Goal: Task Accomplishment & Management: Manage account settings

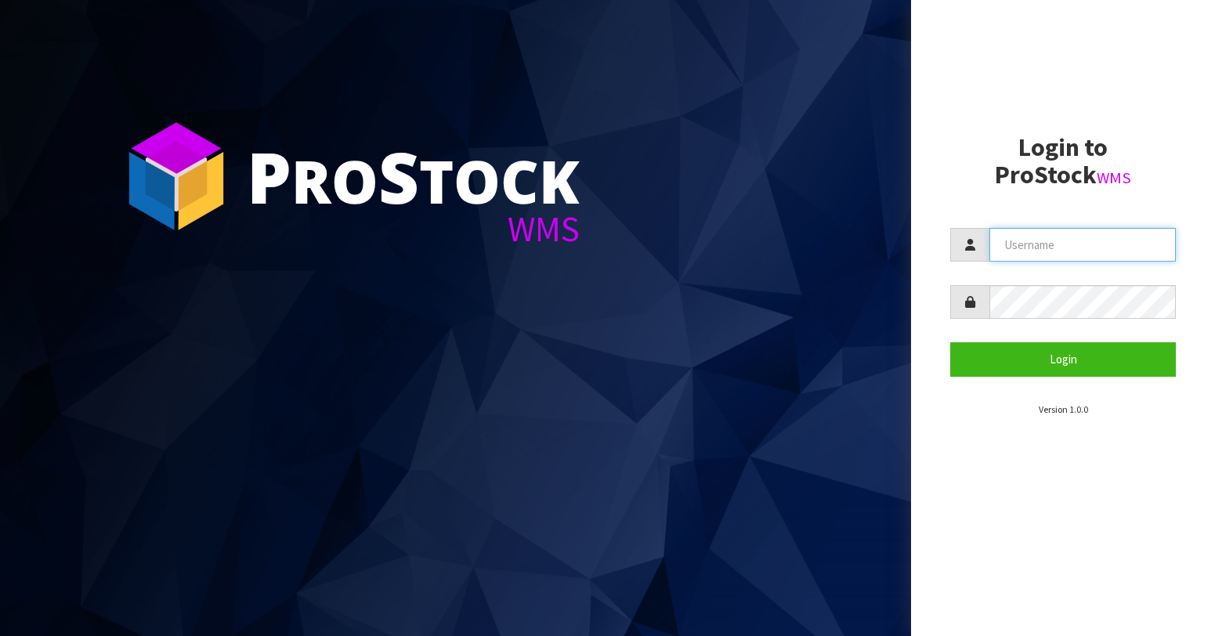
type input "[PERSON_NAME][EMAIL_ADDRESS][DOMAIN_NAME]"
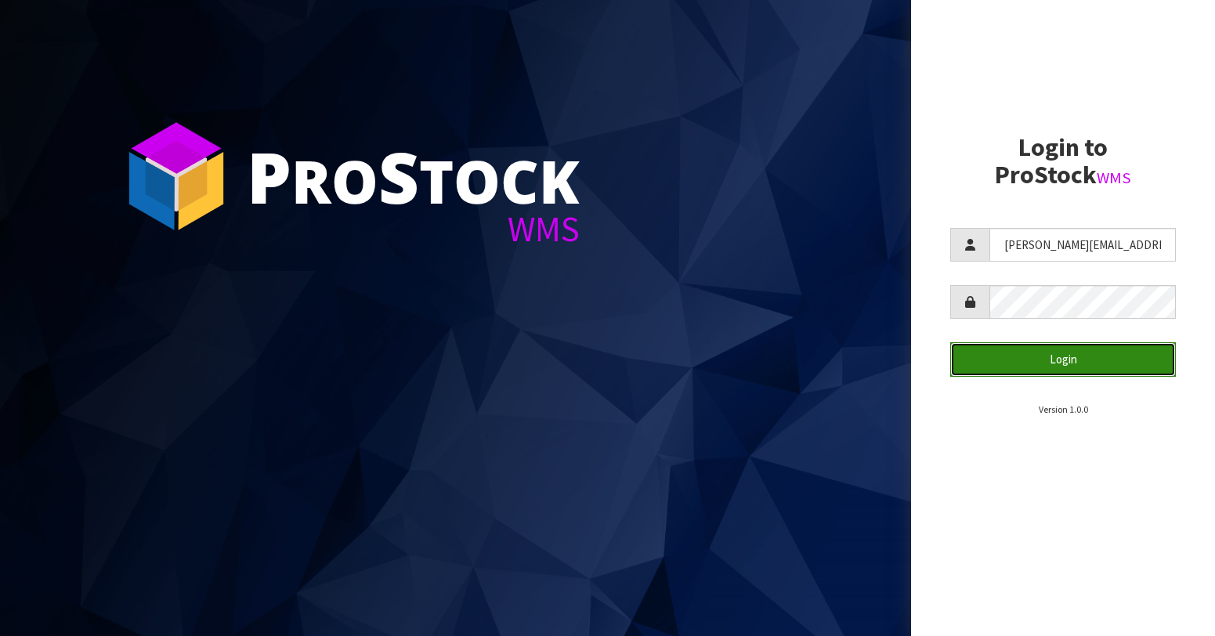
click at [1050, 354] on button "Login" at bounding box center [1063, 359] width 226 height 34
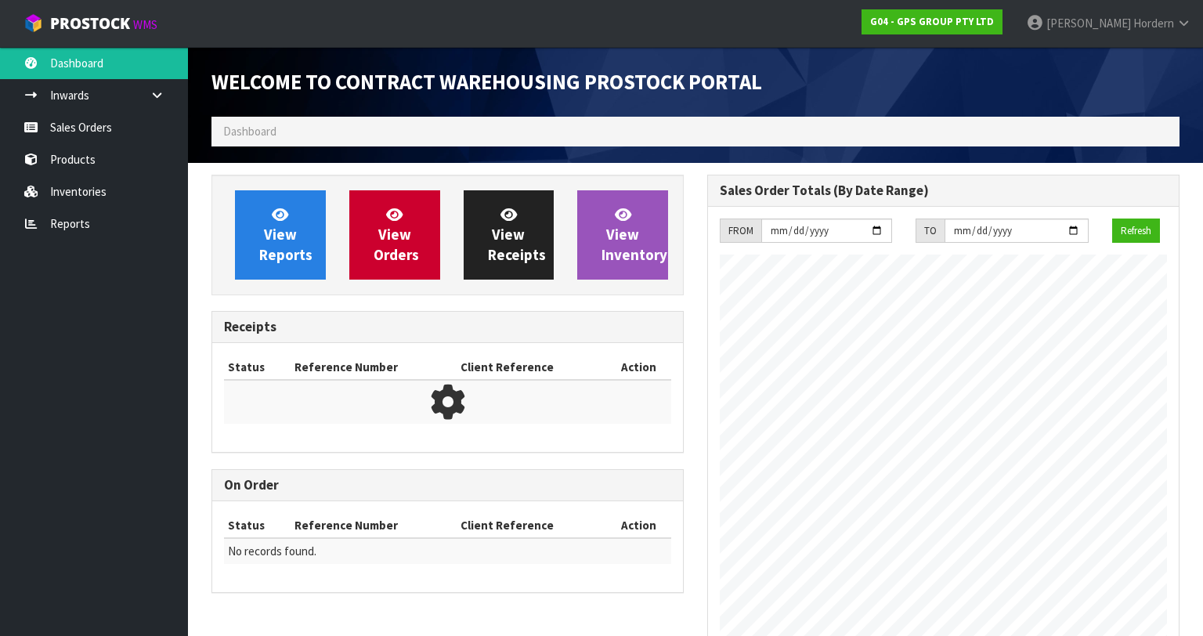
scroll to position [666, 496]
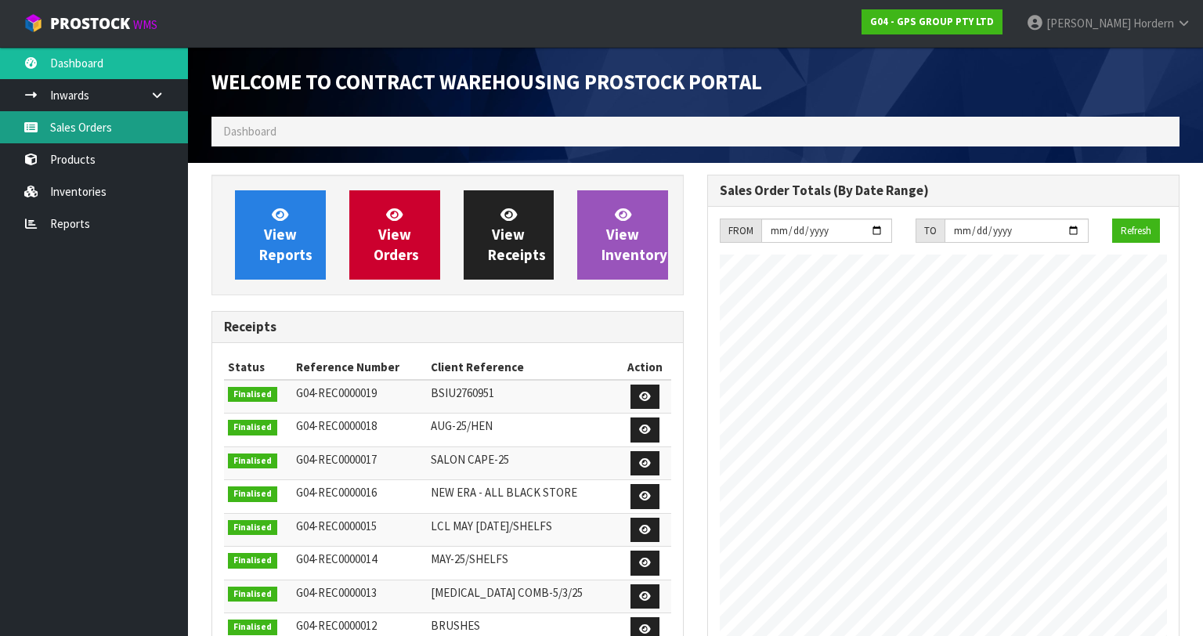
click at [107, 133] on link "Sales Orders" at bounding box center [94, 127] width 188 height 32
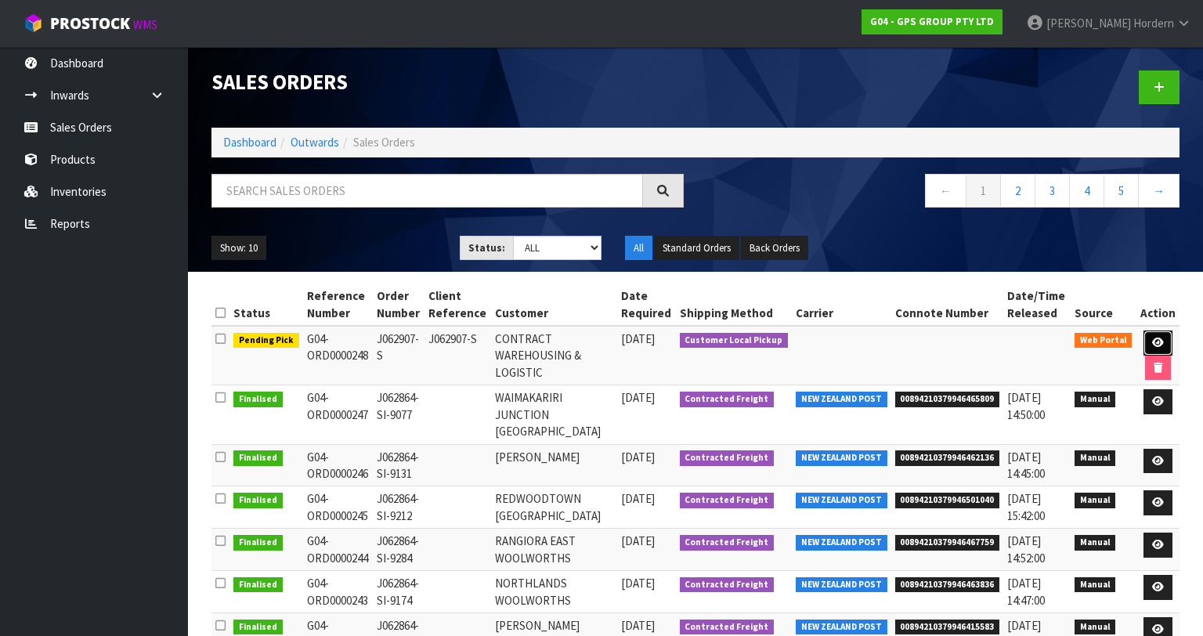
click at [1160, 340] on icon at bounding box center [1158, 343] width 12 height 10
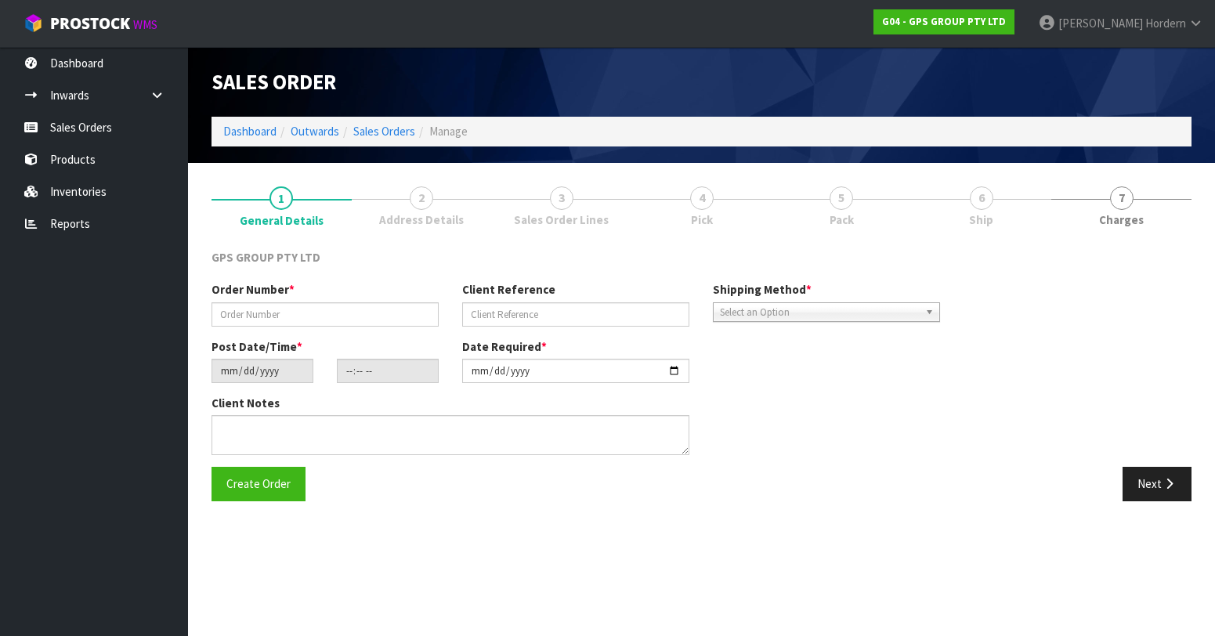
type input "J062907-S"
type input "[DATE]"
type input "15:32:00.000"
type input "[DATE]"
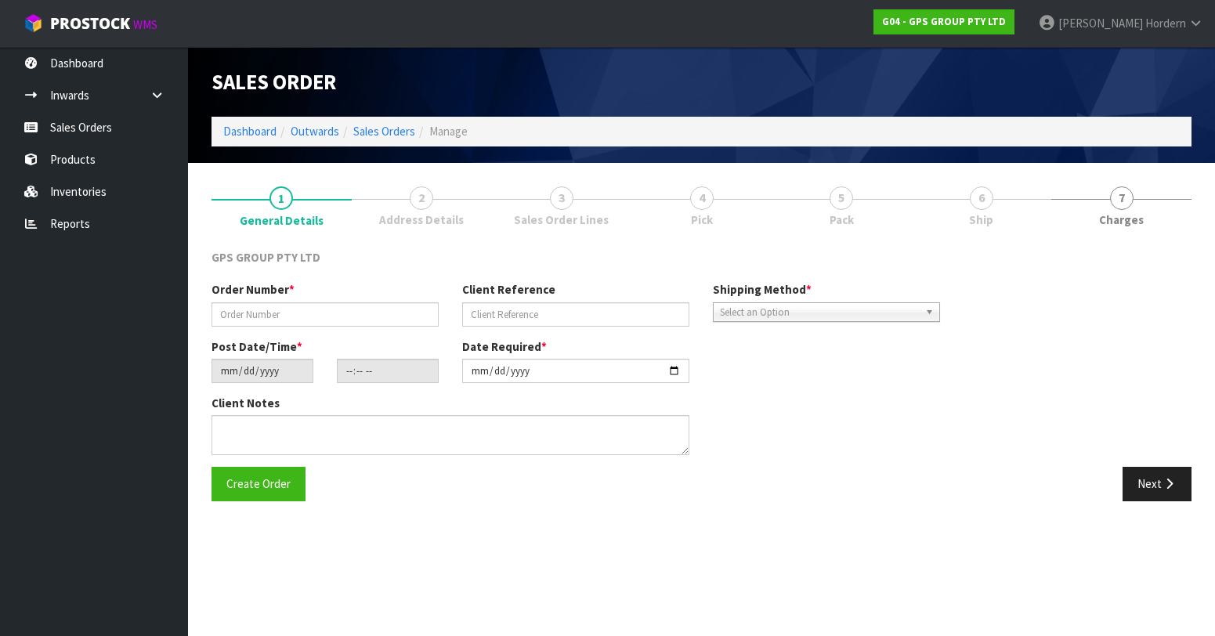
type textarea "CUSTOMER REQUESTING TO PICK UP FROM YOUR WAREHOUSE"
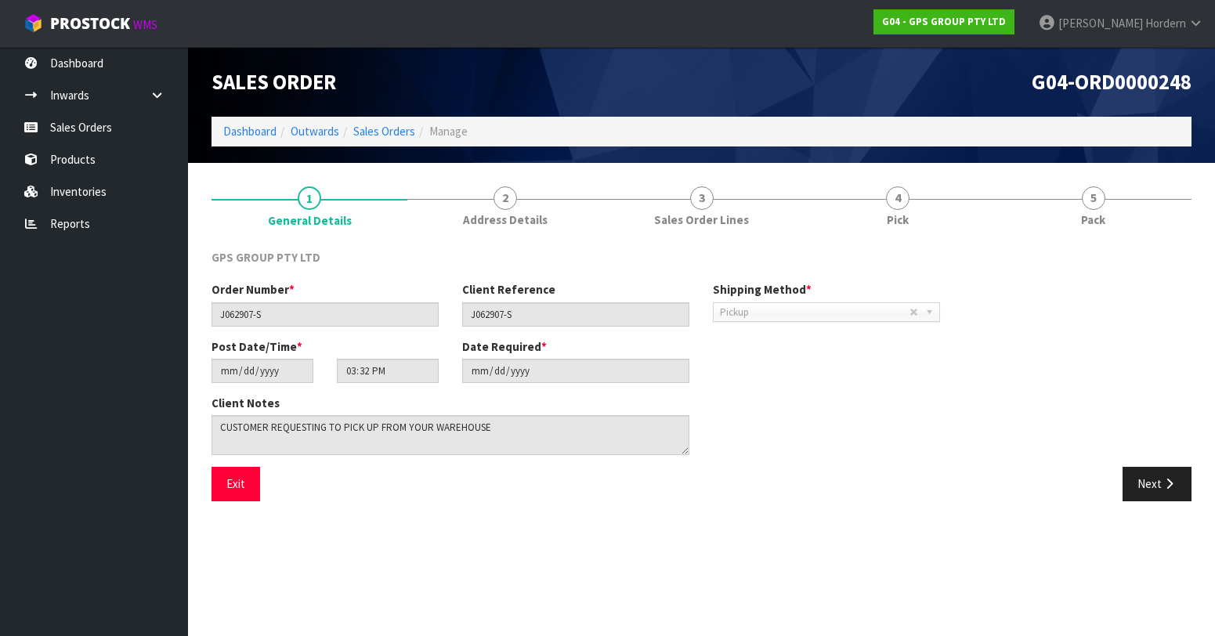
click at [797, 307] on span "Pickup" at bounding box center [815, 312] width 190 height 19
click at [236, 485] on button "Exit" at bounding box center [236, 484] width 49 height 34
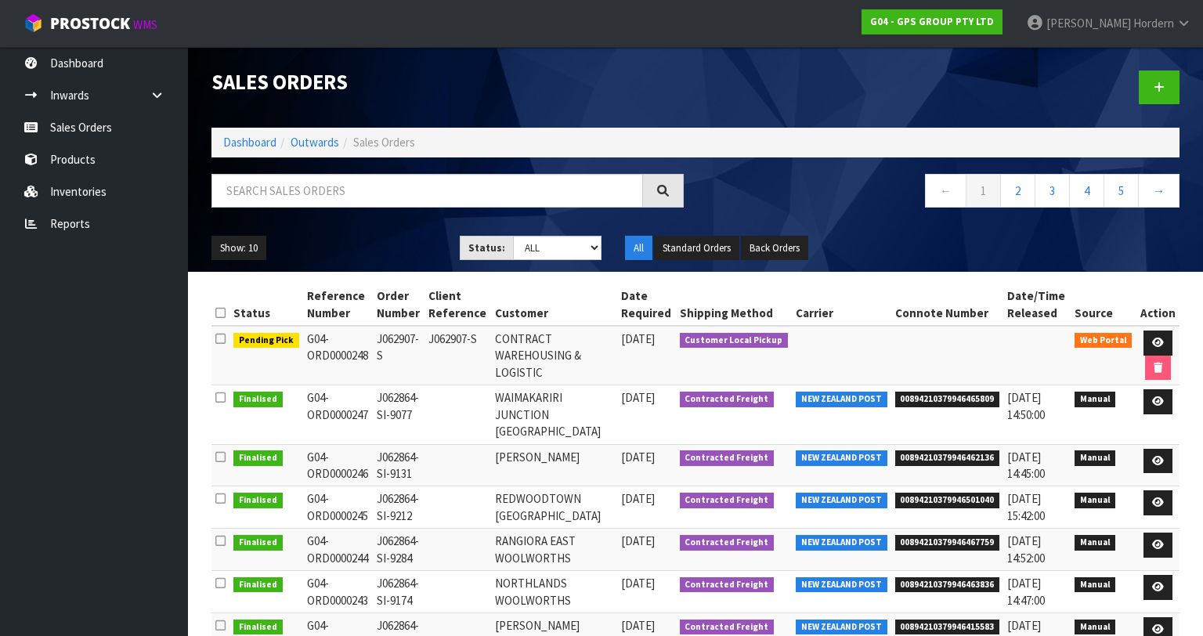
click at [221, 337] on icon at bounding box center [220, 339] width 10 height 12
click at [222, 339] on icon at bounding box center [220, 339] width 10 height 12
click at [747, 345] on span "Customer Local Pickup" at bounding box center [734, 341] width 109 height 16
drag, startPoint x: 302, startPoint y: 337, endPoint x: 365, endPoint y: 361, distance: 67.9
click at [365, 361] on td "G04-ORD0000248" at bounding box center [338, 356] width 70 height 60
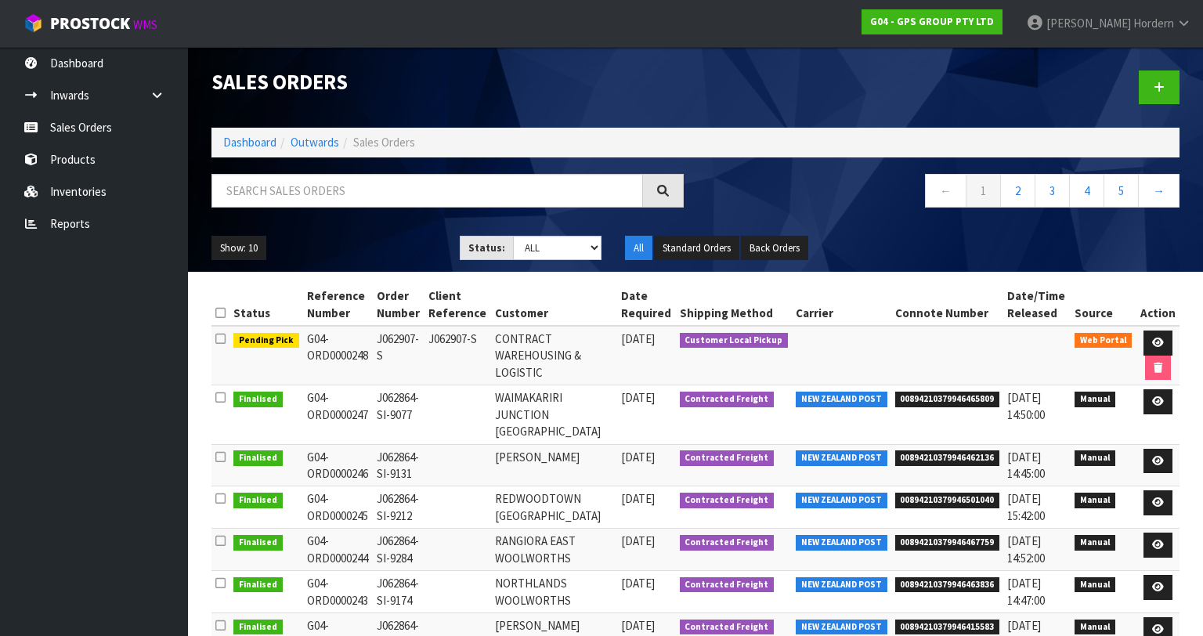
copy td "G04-ORD0000248"
